Goal: Check status

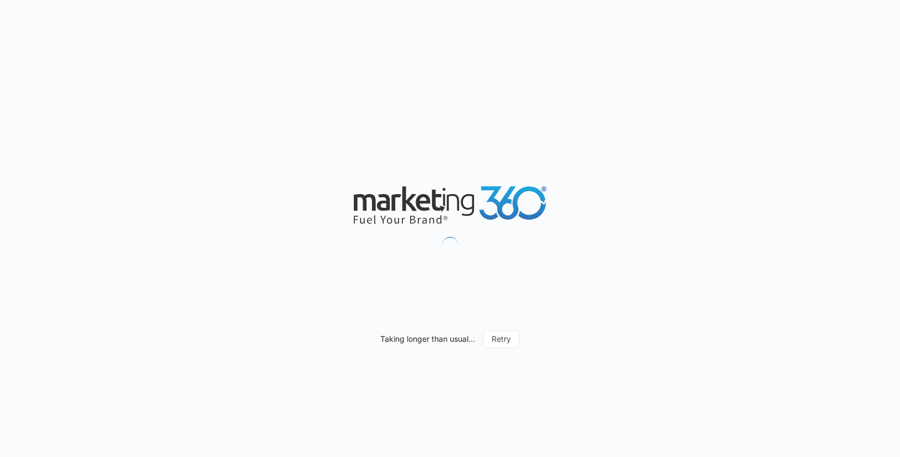
scroll to position [1088, 0]
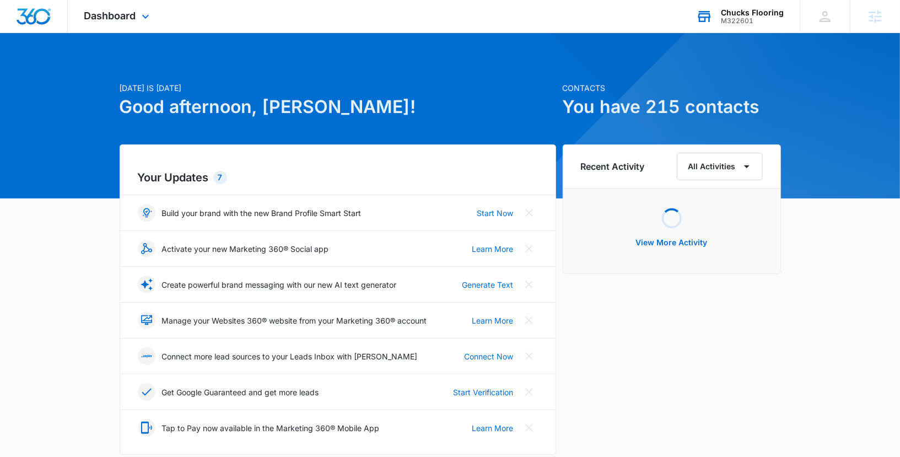
click at [735, 20] on div "M322601" at bounding box center [752, 21] width 63 height 8
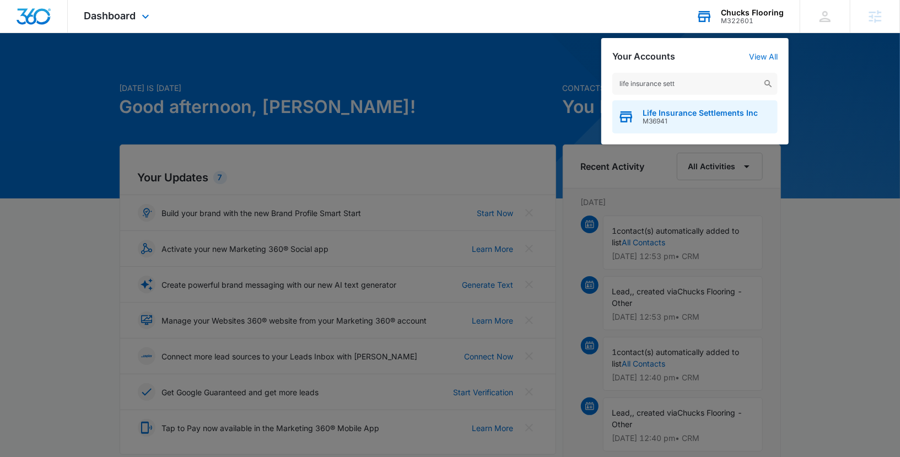
type input "life insurance sett"
click at [677, 117] on span "M36941" at bounding box center [700, 121] width 115 height 8
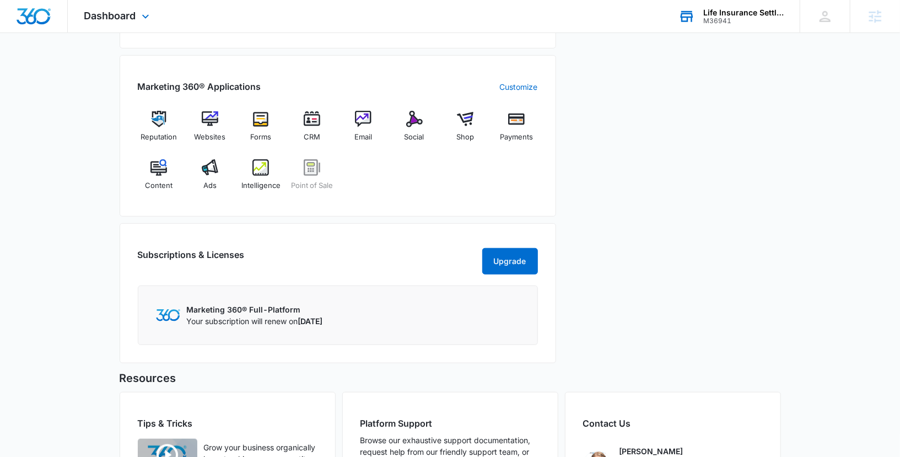
scroll to position [408, 0]
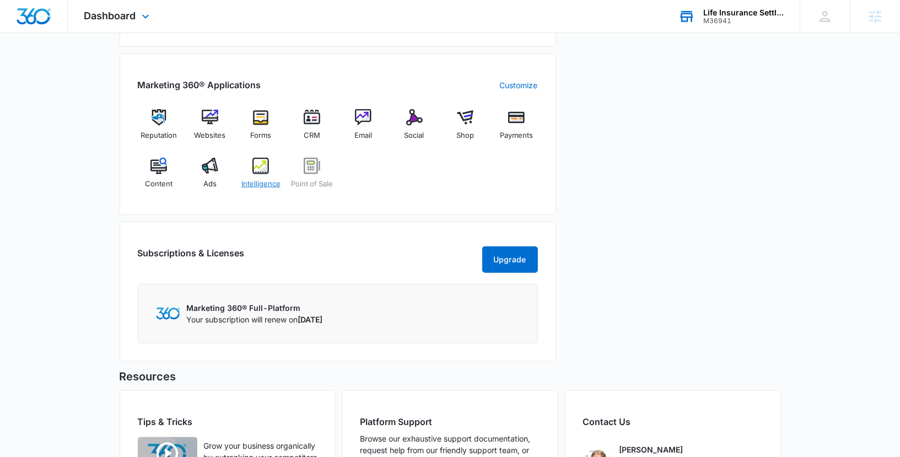
click at [262, 168] on img at bounding box center [260, 166] width 17 height 17
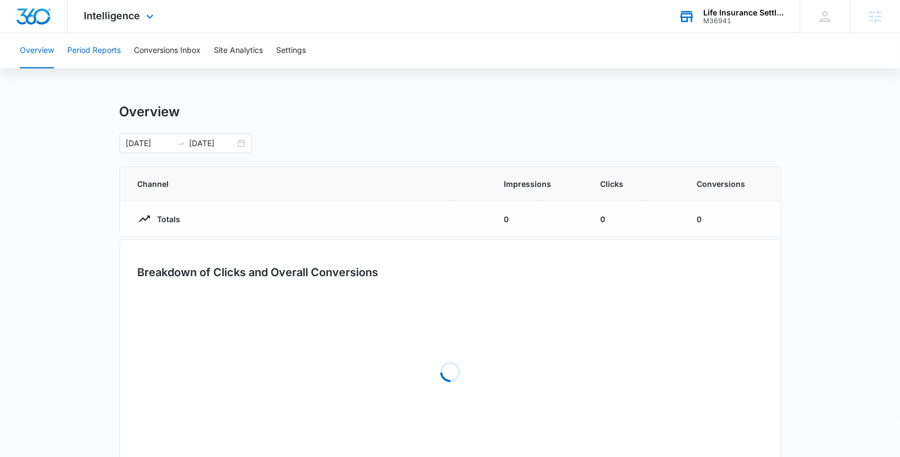
click at [76, 53] on button "Period Reports" at bounding box center [93, 50] width 53 height 35
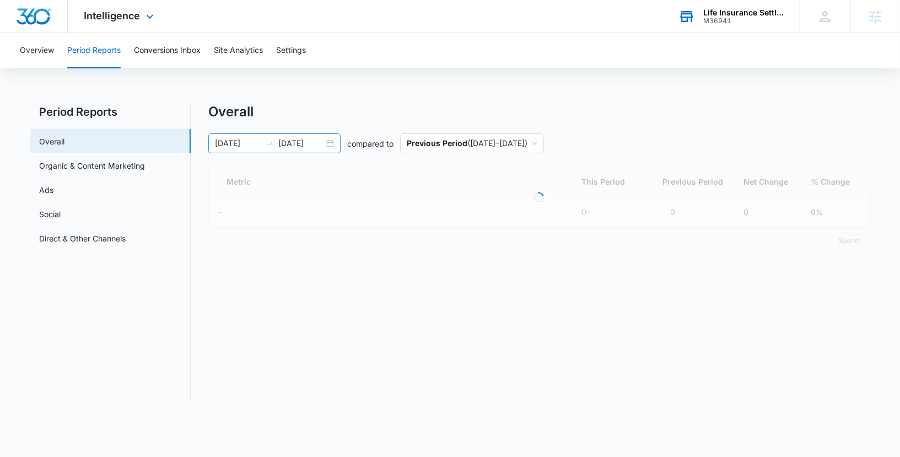
click at [332, 144] on div "[DATE] [DATE]" at bounding box center [274, 143] width 132 height 20
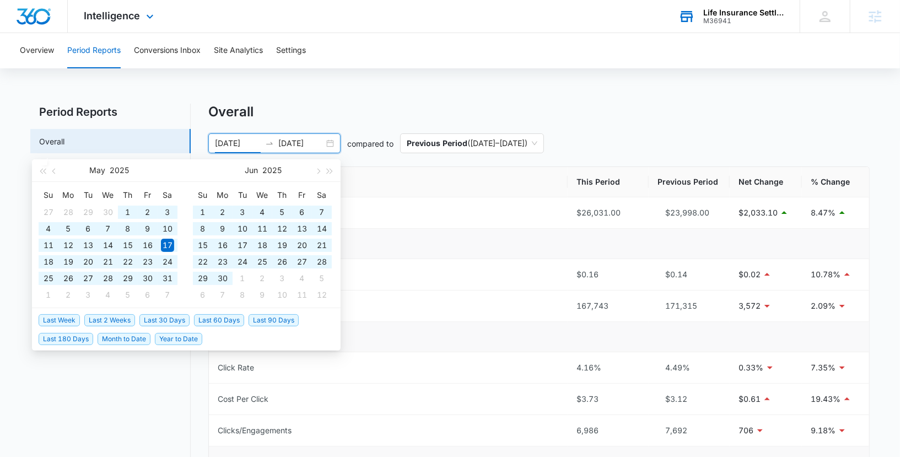
click at [66, 334] on span "Last 180 Days" at bounding box center [66, 339] width 55 height 12
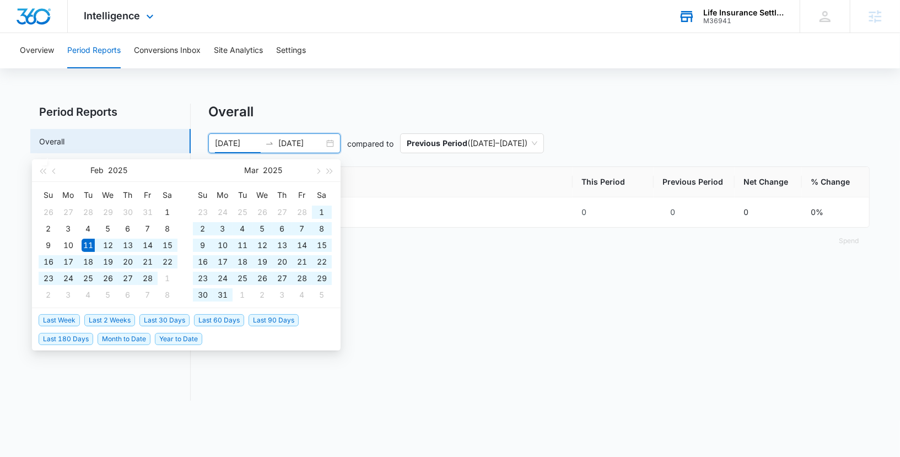
type input "[DATE]"
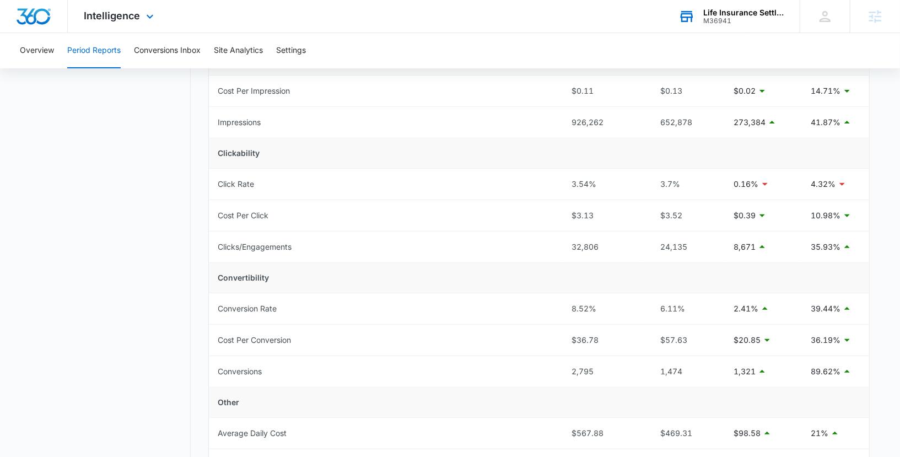
scroll to position [187, 0]
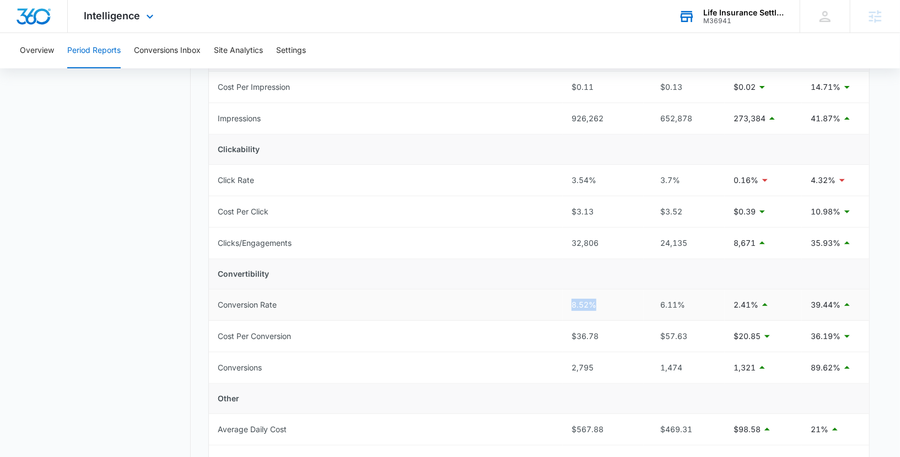
drag, startPoint x: 569, startPoint y: 304, endPoint x: 631, endPoint y: 303, distance: 61.2
type textarea "8.52%"
click at [631, 303] on td "8.52%" at bounding box center [603, 304] width 81 height 31
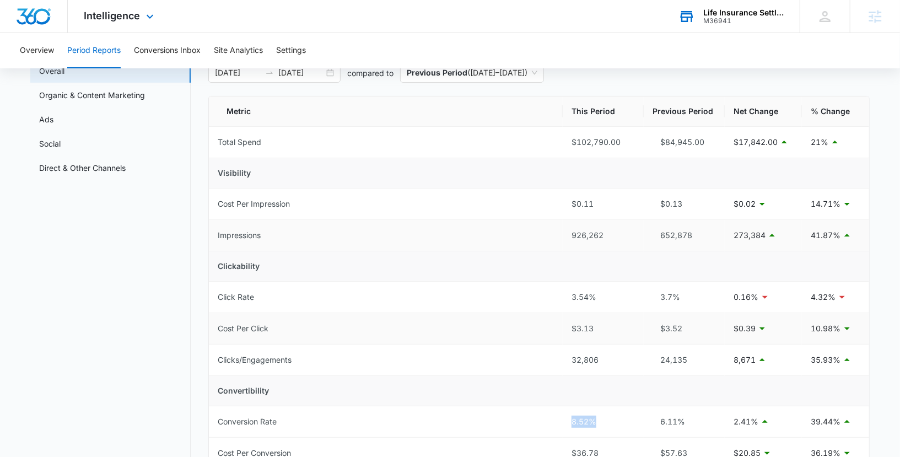
scroll to position [70, 0]
drag, startPoint x: 566, startPoint y: 235, endPoint x: 644, endPoint y: 235, distance: 78.3
click at [644, 235] on tr "Impressions 926,262 652,878 273,384 41.87%" at bounding box center [539, 236] width 660 height 31
drag, startPoint x: 566, startPoint y: 296, endPoint x: 620, endPoint y: 297, distance: 54.0
click at [615, 296] on td "3.54%" at bounding box center [603, 297] width 81 height 31
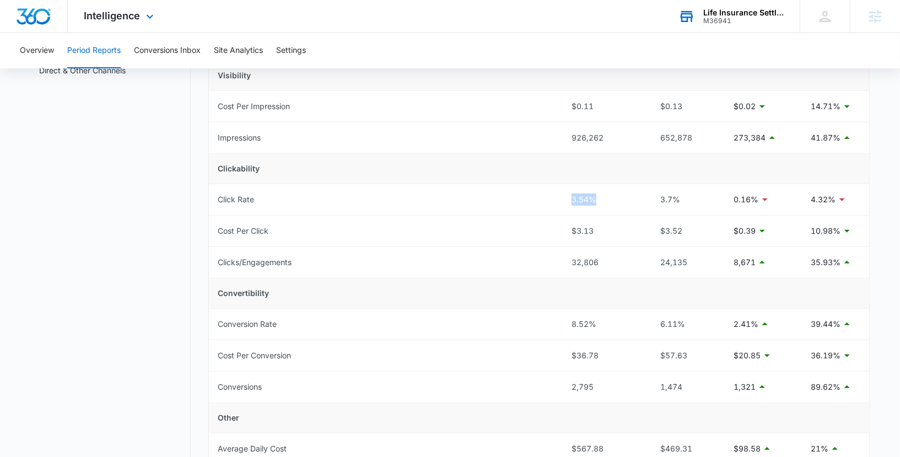
scroll to position [169, 0]
drag, startPoint x: 564, startPoint y: 323, endPoint x: 604, endPoint y: 323, distance: 39.7
click at [604, 323] on td "8.52%" at bounding box center [603, 323] width 81 height 31
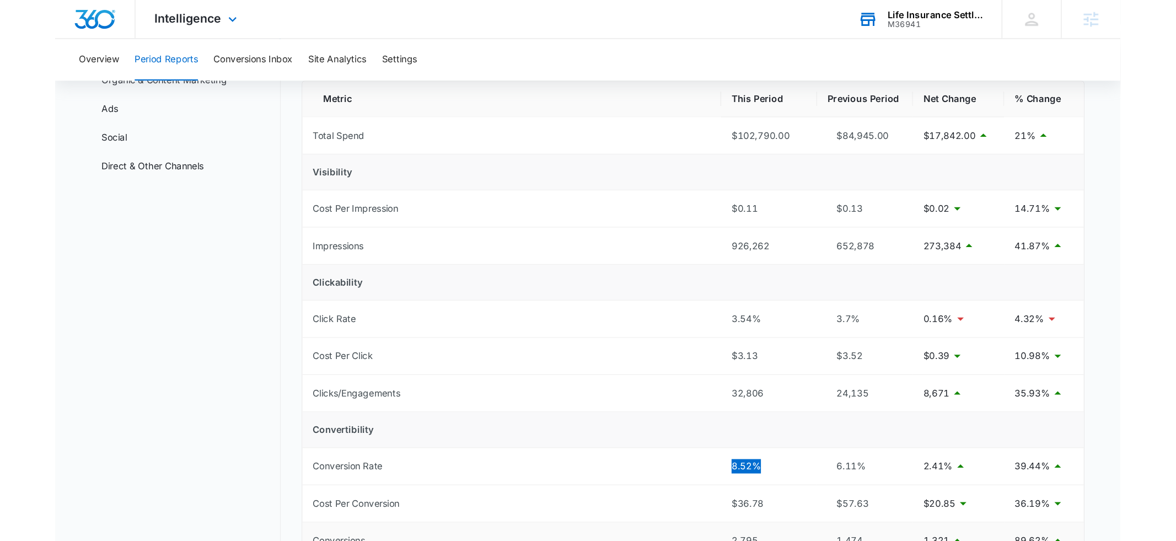
scroll to position [1004, 0]
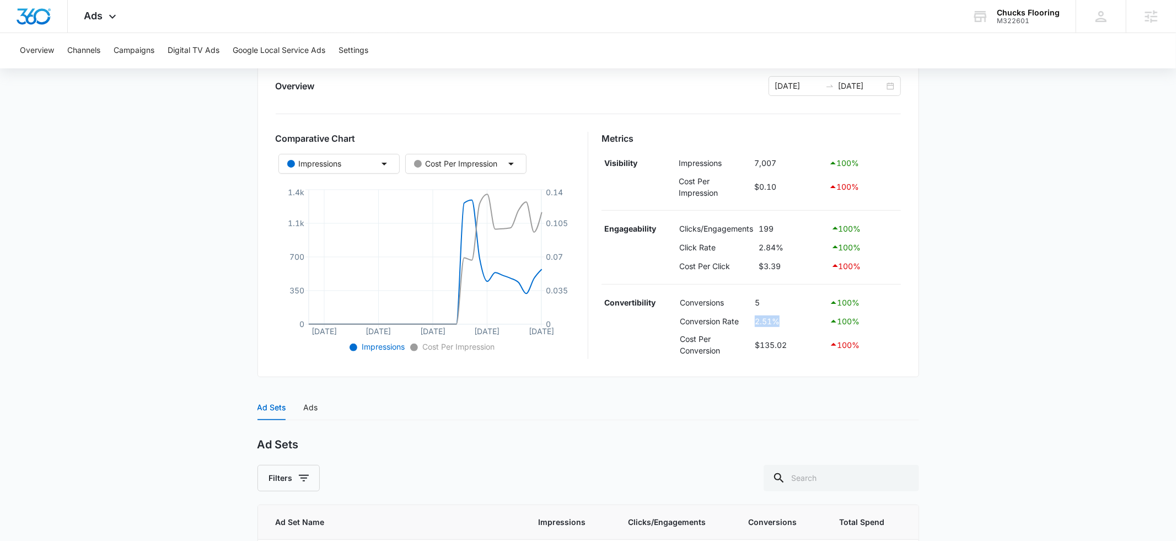
scroll to position [1017, 0]
